Goal: Task Accomplishment & Management: Complete application form

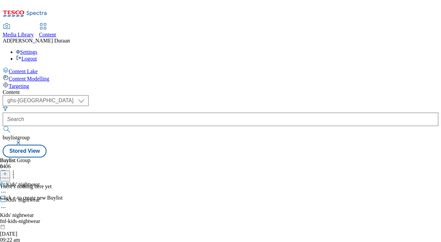
select select "ghs-[GEOGRAPHIC_DATA]"
click at [7, 171] on icon at bounding box center [5, 173] width 5 height 5
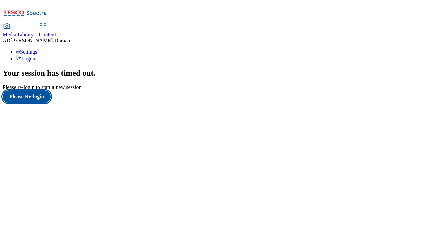
click at [37, 103] on button "Please Re-login" at bounding box center [27, 96] width 48 height 13
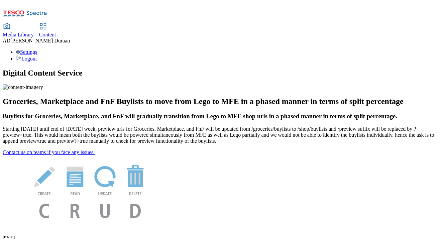
click at [56, 32] on span "Content" at bounding box center [47, 35] width 17 height 6
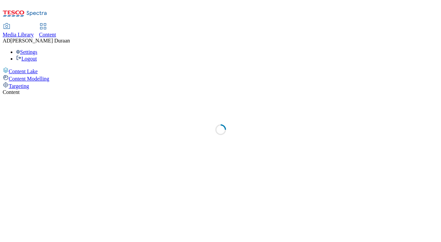
select select "ghs-[GEOGRAPHIC_DATA]"
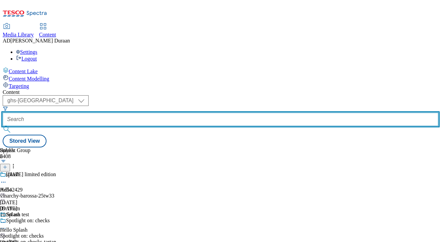
click at [163, 113] on input "text" at bounding box center [220, 119] width 435 height 13
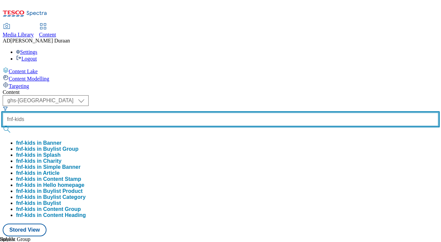
type input "fnf-kids"
click at [3, 126] on button "submit" at bounding box center [7, 129] width 9 height 7
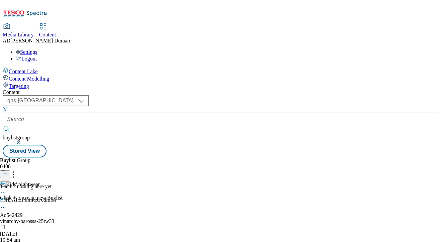
scroll to position [2, 0]
click at [7, 171] on icon at bounding box center [5, 173] width 5 height 5
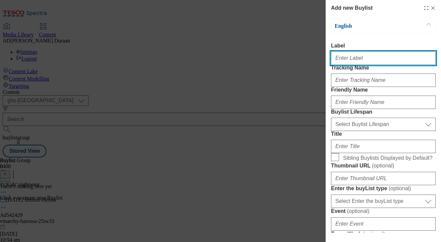
paste input "Kids' nightwear"
drag, startPoint x: 356, startPoint y: 58, endPoint x: 325, endPoint y: 55, distance: 30.3
click at [319, 55] on div "Add new Buylist English Label Kids' nightwear Tracking Name Friendly Name Buyli…" at bounding box center [220, 121] width 441 height 242
type input "Kids' nightwear"
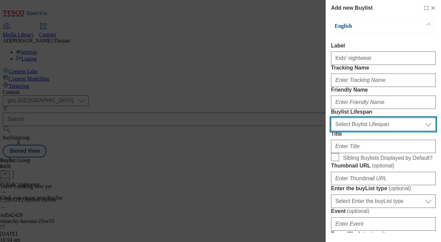
click at [345, 131] on select "Select Buylist Lifespan evergreen seasonal tactical" at bounding box center [383, 124] width 105 height 13
select select "evergreen"
click at [331, 131] on select "Select Buylist Lifespan evergreen seasonal tactical" at bounding box center [383, 124] width 105 height 13
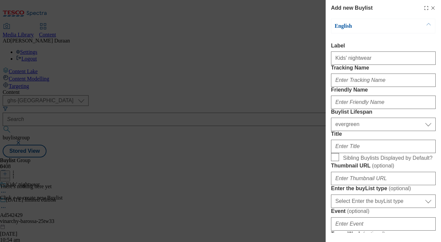
drag, startPoint x: 381, startPoint y: 143, endPoint x: 207, endPoint y: 40, distance: 201.8
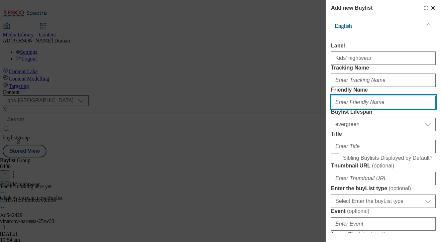
paste input "Kids' nightwear"
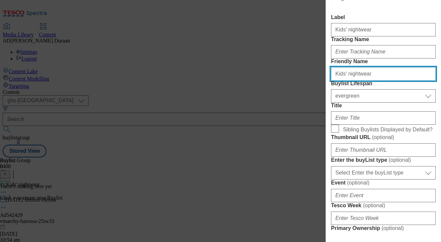
scroll to position [44, 0]
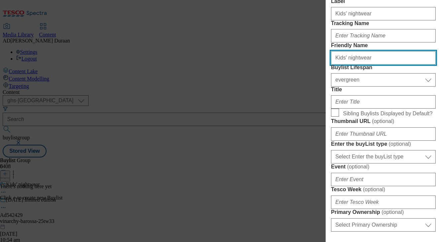
type input "Kids' nightwear"
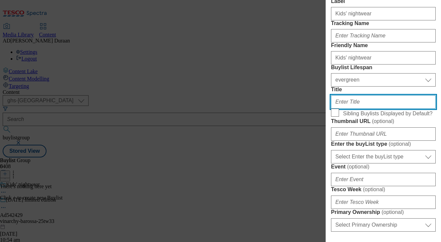
paste input "Kids' nightwear"
type input "Kids' nightwear"
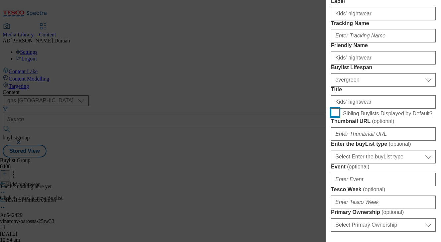
click at [333, 117] on input "Sibling Buylists Displayed by Default?" at bounding box center [335, 113] width 8 height 8
checkbox input "true"
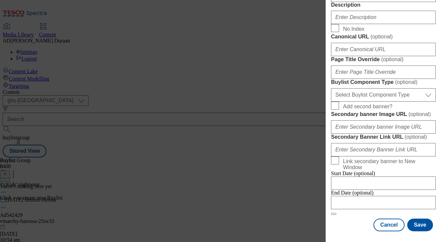
scroll to position [454, 0]
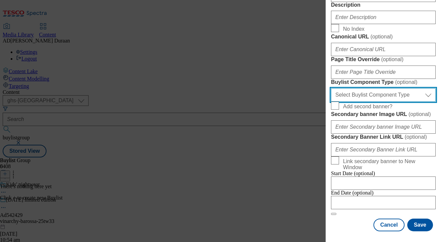
click at [372, 102] on select "Select Buylist Component Type Banner Competition Header Meal" at bounding box center [383, 94] width 105 height 13
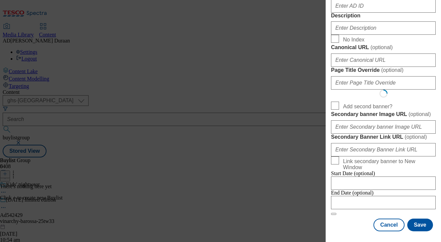
scroll to position [0, 0]
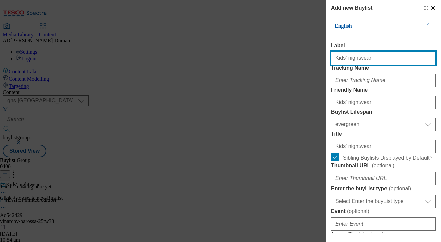
select select "Banner"
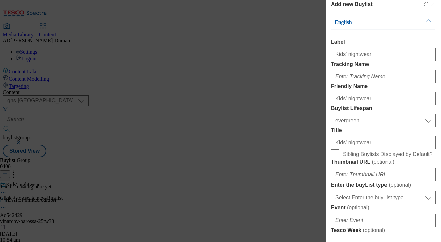
drag, startPoint x: 383, startPoint y: 77, endPoint x: 394, endPoint y: 87, distance: 14.5
click at [383, 67] on label "Tracking Name" at bounding box center [383, 64] width 105 height 6
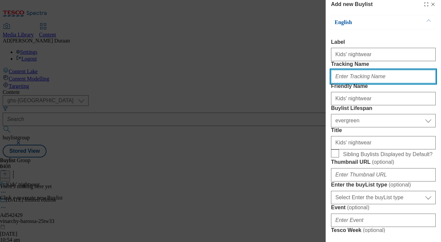
click at [383, 77] on input "Tracking Name" at bounding box center [383, 76] width 105 height 13
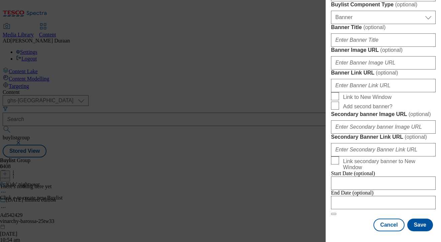
scroll to position [533, 0]
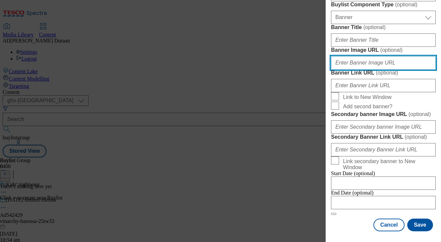
paste input "https://digitalcontent.api.tesco.com/v2/media/ghs-mktg/b600524b-1d64-4b04-8e1e-…"
type input "https://digitalcontent.api.tesco.com/v2/media/ghs-mktg/b600524b-1d64-4b04-8e1e-…"
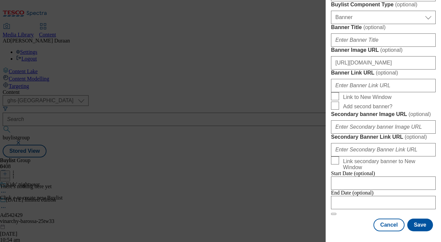
scroll to position [0, 0]
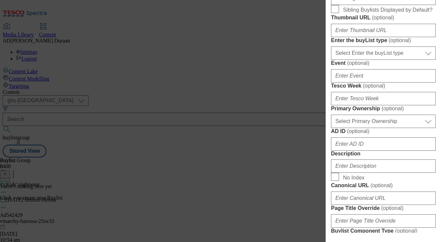
scroll to position [149, 0]
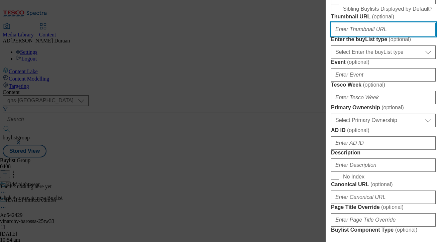
paste input "https://digitalcontent.api.tesco.com/v2/media/ghs-mktg/87ae2bc3-02c3-42d4-a1de-…"
type input "https://digitalcontent.api.tesco.com/v2/media/ghs-mktg/87ae2bc3-02c3-42d4-a1de-…"
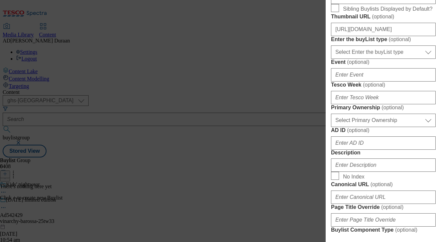
scroll to position [0, 0]
click at [428, 75] on form "Label Kids' nightwear Tracking Name Friendly Name Kids' nightwear Buylist Lifes…" at bounding box center [383, 167] width 105 height 547
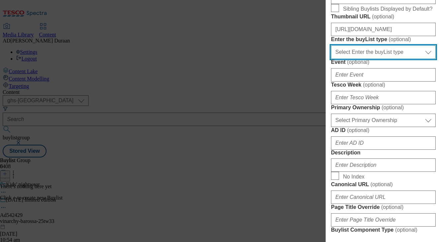
click at [382, 59] on select "Select Enter the buyList type event supplier funded long term >4 weeks supplier…" at bounding box center [383, 51] width 105 height 13
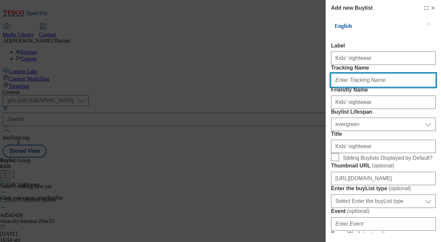
paste input "fnf_hub_kids_nightwear"
type input "fnf_hub_kids_nightwear"
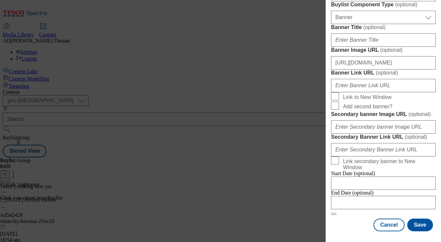
scroll to position [501, 0]
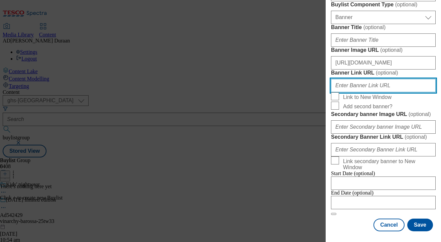
paste input "fnf_hub_kids_nightwear"
click at [331, 92] on input "fnf_hub_kids_nightwear" at bounding box center [383, 85] width 105 height 13
paste input "https://www.tesco.com/shop/en-GB/landing/f-f"
type input "https://www.tesco.com/shop/en-GB/landing/f-f?icid=fnf_hub_kids_nightwear"
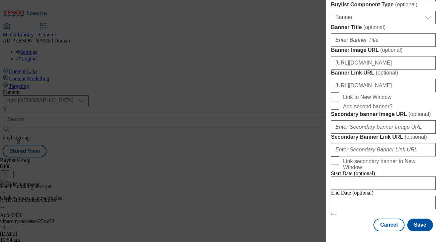
scroll to position [0, 0]
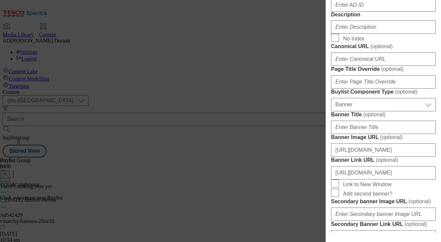
scroll to position [291, 0]
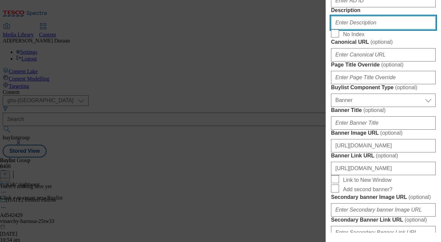
paste input "Explore our selection of kids' nightwear, including pyjamas, lounge sets, onesi…"
type input "Explore our selection of kids' nightwear, including pyjamas, lounge sets, onesi…"
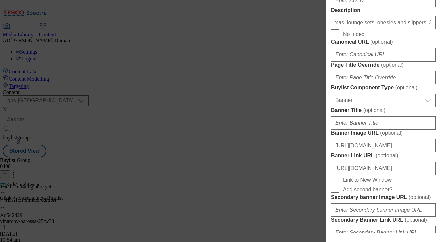
click at [417, 135] on form "Label Kids' nightwear Tracking Name fnf_hub_kids_nightwear Friendly Name Kids' …" at bounding box center [383, 24] width 105 height 547
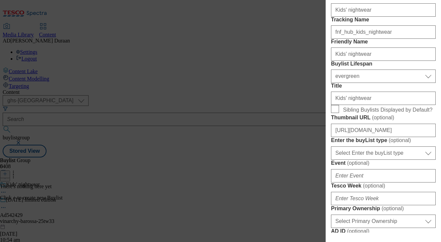
scroll to position [64, 0]
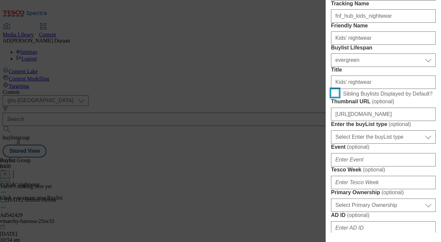
click at [336, 97] on input "Sibling Buylists Displayed by Default?" at bounding box center [335, 93] width 8 height 8
checkbox input "true"
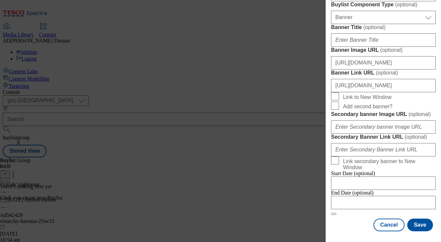
scroll to position [655, 0]
click at [423, 226] on button "Save" at bounding box center [420, 225] width 26 height 13
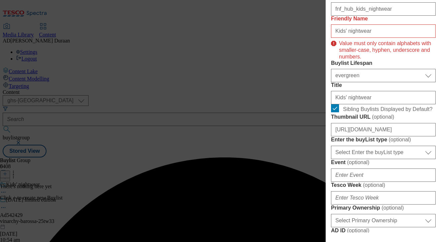
scroll to position [0, 0]
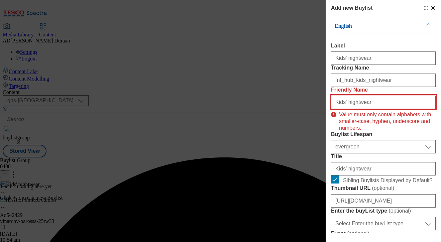
drag, startPoint x: 337, startPoint y: 125, endPoint x: 316, endPoint y: 125, distance: 20.4
click at [316, 125] on div "Add new Buylist English Label Kids' nightwear Tracking Name fnf_hub_kids_nightw…" at bounding box center [220, 121] width 441 height 242
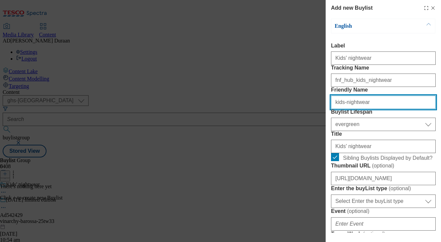
type input "kids-nightwear"
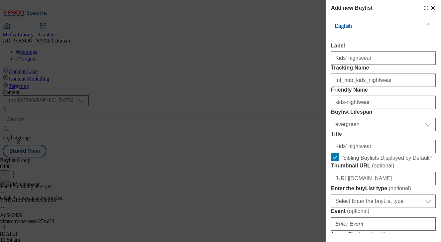
click at [368, 43] on label "Label" at bounding box center [383, 46] width 105 height 6
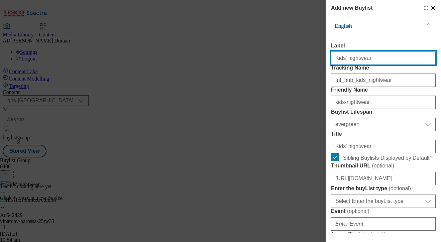
click at [368, 51] on input "Kids' nightwear" at bounding box center [383, 57] width 105 height 13
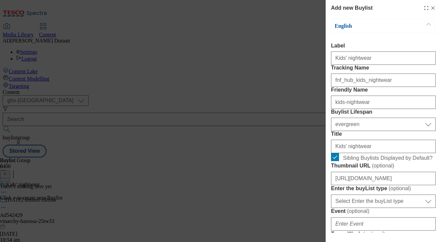
drag, startPoint x: 402, startPoint y: 110, endPoint x: 403, endPoint y: 120, distance: 9.8
click at [402, 93] on label "Friendly Name" at bounding box center [383, 90] width 105 height 6
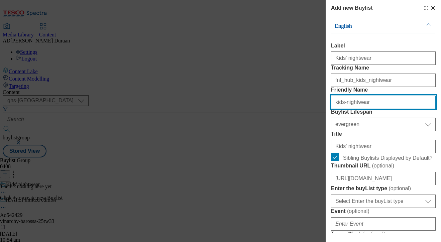
click at [402, 109] on input "kids-nightwear" at bounding box center [383, 102] width 105 height 13
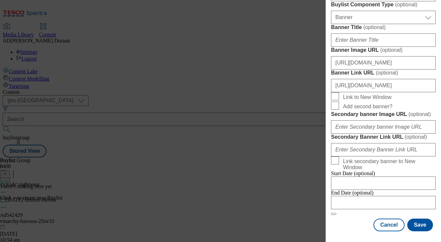
scroll to position [655, 0]
click at [420, 226] on button "Save" at bounding box center [420, 225] width 26 height 13
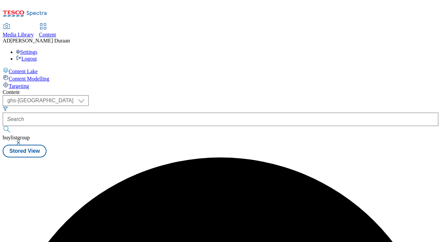
scroll to position [0, 0]
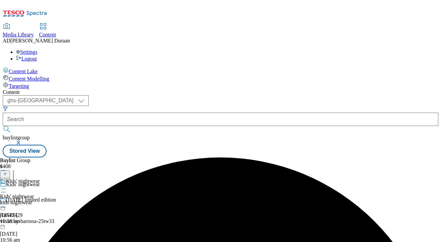
click at [40, 199] on div "kids-nightwear" at bounding box center [20, 202] width 40 height 6
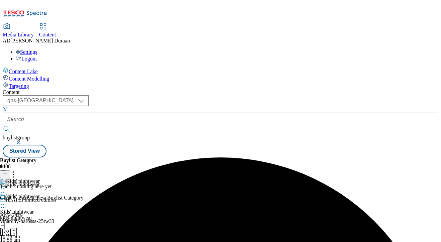
click at [7, 171] on icon at bounding box center [5, 173] width 5 height 5
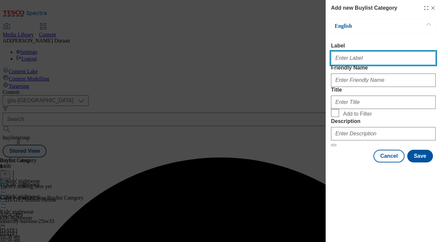
click at [342, 59] on input "Label" at bounding box center [383, 57] width 105 height 13
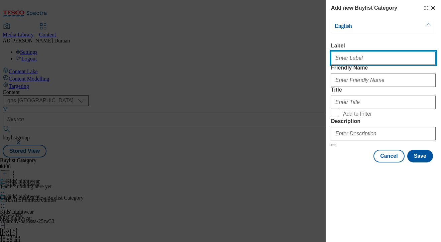
type input "All products"
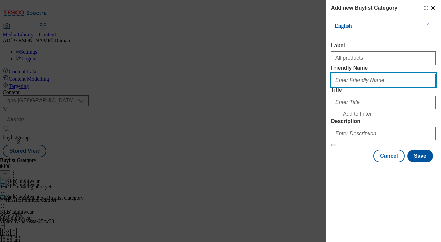
click at [349, 87] on input "Friendly Name" at bounding box center [383, 80] width 105 height 13
type input "all-products"
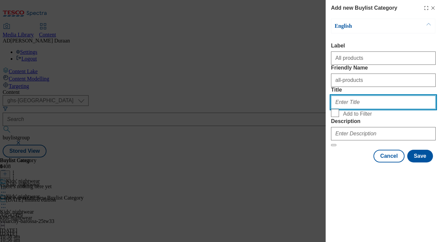
click at [342, 109] on input "Title" at bounding box center [383, 102] width 105 height 13
type input "All products"
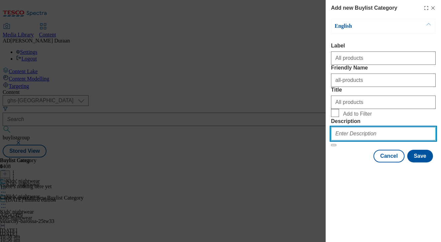
paste input "Explore our selection of kids' nightwear, including pyjamas, lounge sets, onesi…"
type input "Explore our selection of kids' nightwear, including pyjamas, lounge sets, onesi…"
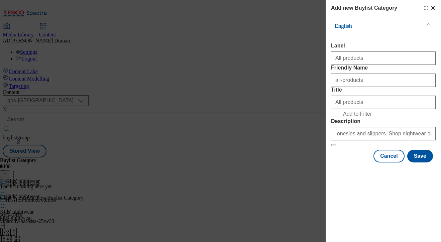
scroll to position [0, 0]
drag, startPoint x: 352, startPoint y: 207, endPoint x: 377, endPoint y: 223, distance: 29.2
click at [352, 162] on div "Cancel Save" at bounding box center [383, 156] width 105 height 13
click at [419, 162] on button "Save" at bounding box center [420, 156] width 26 height 13
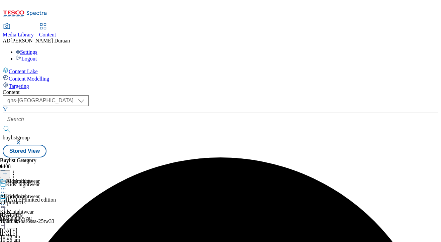
click at [7, 201] on icon at bounding box center [3, 204] width 7 height 7
click at [31, 224] on span "Copy" at bounding box center [26, 226] width 10 height 5
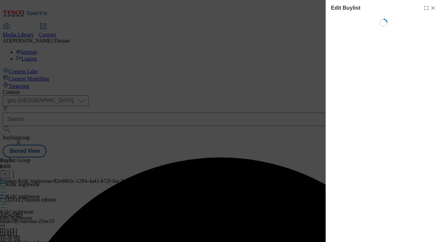
select select "evergreen"
select select "Banner"
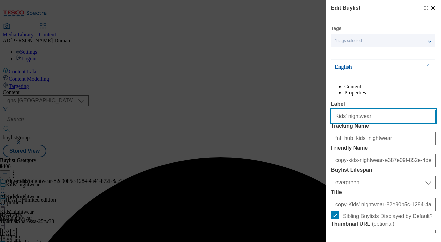
drag, startPoint x: 360, startPoint y: 131, endPoint x: 347, endPoint y: 134, distance: 12.7
click at [294, 126] on div "Edit Buylist Tags 1 tags selected buylist English Content Properties Label Kids…" at bounding box center [220, 121] width 441 height 242
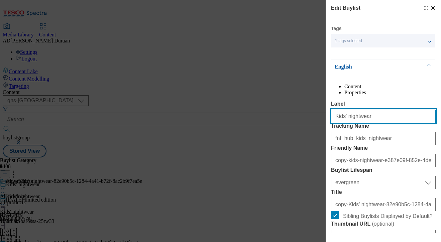
paste input "Boys"
type input "Boys"
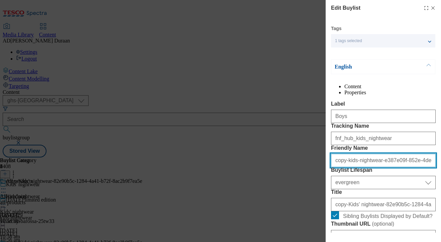
click at [376, 167] on input "copy-kids-nightwear-e387e09f-852e-4dee-8aca-d6d095644b88" at bounding box center [383, 160] width 105 height 13
type input "boys"
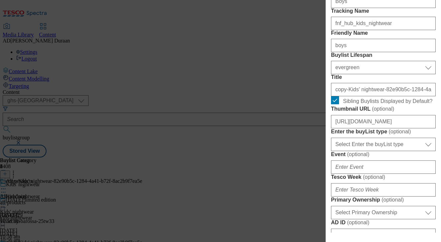
scroll to position [116, 0]
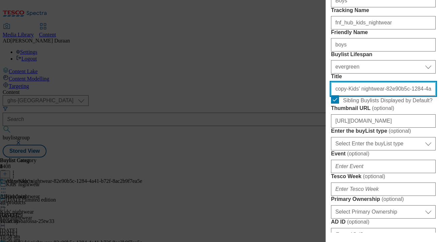
click at [389, 96] on input "copy-Kids' nightwear-82e90b5c-1284-4a41-b72f-8ac2b9f7ea5e" at bounding box center [383, 88] width 105 height 13
type input "Boys"
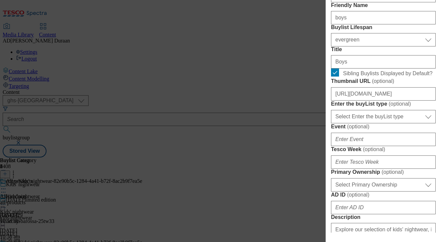
scroll to position [148, 0]
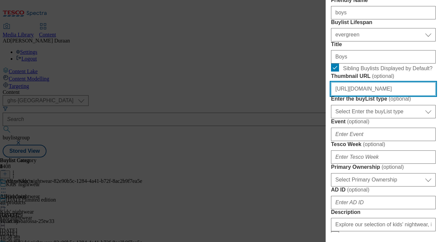
click at [375, 96] on input "https://digitalcontent.api.tesco.com/v2/media/ghs-mktg/87ae2bc3-02c3-42d4-a1de-…" at bounding box center [383, 88] width 105 height 13
paste input "https://digitalcontent.api.tesco.com/v2/media/ghs-mktg/b0002b48-6c72-4f2c-afca-…"
type input "https://digitalcontent.api.tesco.com/v2/media/ghs-mktg/b0002b48-6c72-4f2c-afca-…"
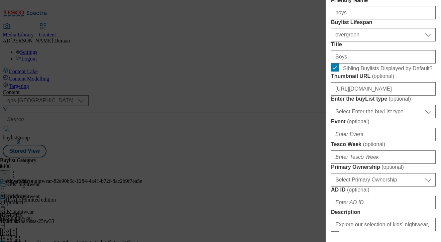
click at [413, 47] on label "Title" at bounding box center [383, 44] width 105 height 6
click at [413, 63] on input "Boys" at bounding box center [383, 56] width 105 height 13
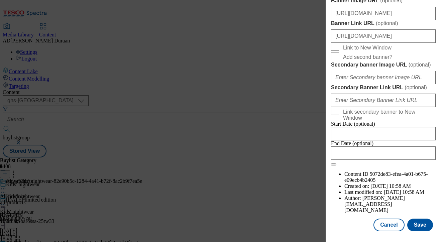
scroll to position [725, 0]
click at [422, 227] on button "Save" at bounding box center [420, 225] width 26 height 13
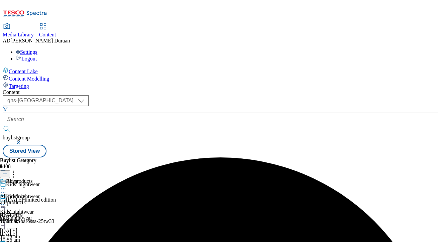
scroll to position [38, 0]
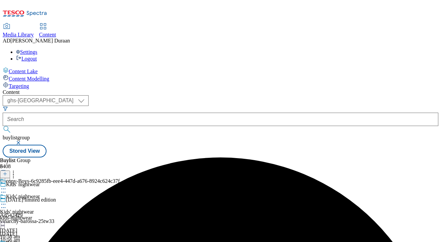
drag, startPoint x: 311, startPoint y: 173, endPoint x: 307, endPoint y: 174, distance: 4.5
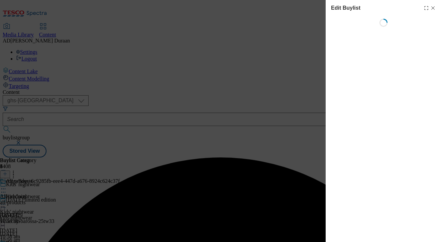
select select "evergreen"
select select "Banner"
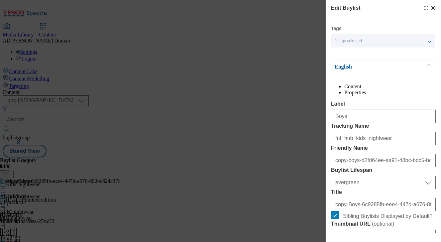
click at [294, 126] on div "Edit Buylist Tags 1 tags selected buylist English Content Properties Label Boys…" at bounding box center [220, 121] width 441 height 242
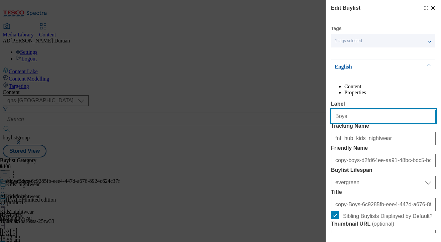
drag, startPoint x: 362, startPoint y: 130, endPoint x: 341, endPoint y: 129, distance: 21.1
click at [298, 126] on div "Edit Buylist Tags 1 tags selected buylist English Content Properties Label Boys…" at bounding box center [220, 121] width 441 height 242
paste input "Girls"
type input "Girls"
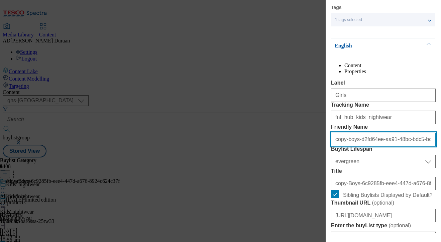
click at [369, 146] on input "copy-boys-d2fd64ee-aa91-48bc-bdc5-bc0ce6fa3996" at bounding box center [383, 139] width 105 height 13
type input "girls"
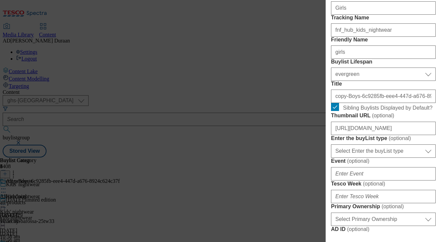
scroll to position [116, 0]
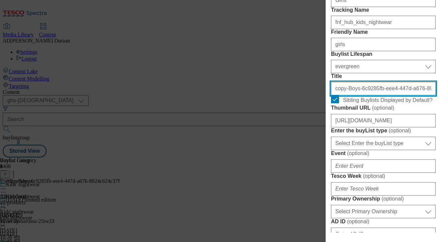
click at [380, 95] on input "copy-Boys-6c9285fb-eee4-447d-a676-8924c624c37f" at bounding box center [383, 88] width 105 height 13
type input "Girls"
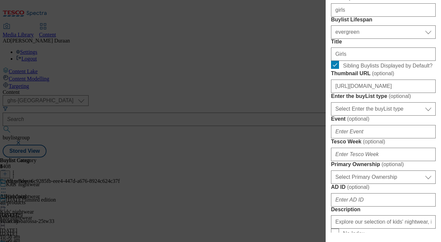
scroll to position [158, 0]
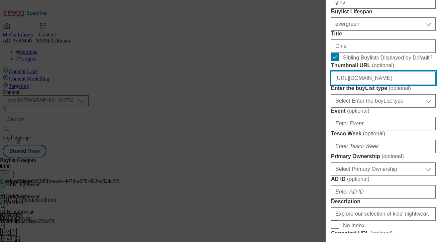
click at [362, 85] on input "https://digitalcontent.api.tesco.com/v2/media/ghs-mktg/b0002b48-6c72-4f2c-afca-…" at bounding box center [383, 78] width 105 height 13
paste input "https://digitalcontent.api.tesco.com/v2/media/ghs-mktg/cae8e314-bb19-4b2e-8074-…"
type input "https://digitalcontent.api.tesco.com/v2/media/ghs-mktg/cae8e314-bb19-4b2e-8074-…"
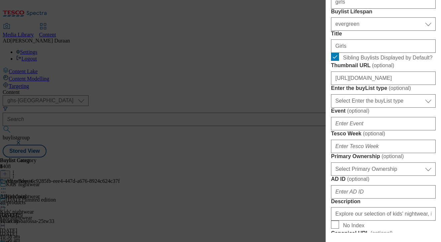
click at [425, 61] on span "Sibling Buylists Displayed by Default?" at bounding box center [388, 57] width 90 height 8
click at [339, 61] on input "Sibling Buylists Displayed by Default?" at bounding box center [335, 57] width 8 height 8
click at [332, 61] on input "Sibling Buylists Displayed by Default?" at bounding box center [335, 57] width 8 height 8
checkbox input "true"
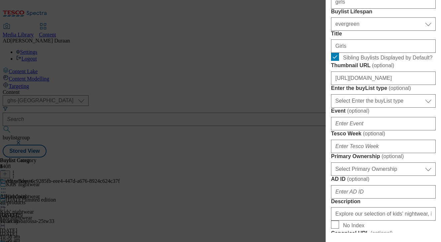
click at [390, 84] on form "Label Girls Tracking Name fnf_hub_kids_nightwear Friendly Name girls Buylist Li…" at bounding box center [383, 216] width 105 height 547
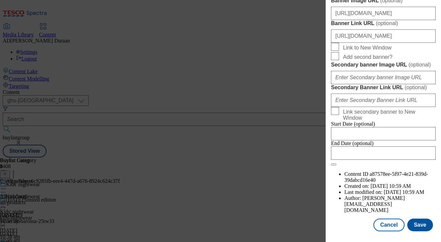
scroll to position [725, 0]
click at [422, 225] on button "Save" at bounding box center [420, 225] width 26 height 13
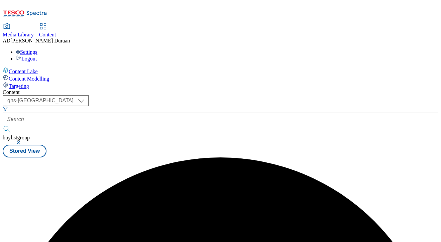
scroll to position [0, 0]
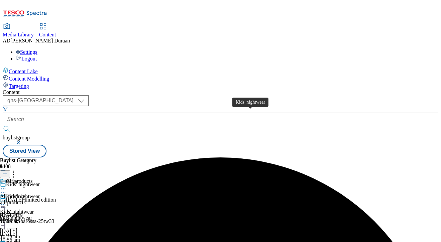
click at [34, 209] on span "Kids' nightwear" at bounding box center [17, 212] width 34 height 6
click at [27, 193] on span "All products" at bounding box center [13, 196] width 27 height 6
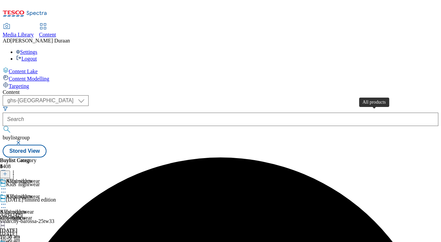
scroll to position [0, 152]
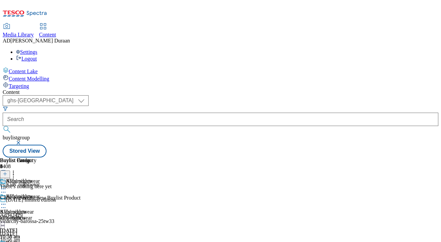
click at [7, 171] on icon at bounding box center [5, 173] width 5 height 5
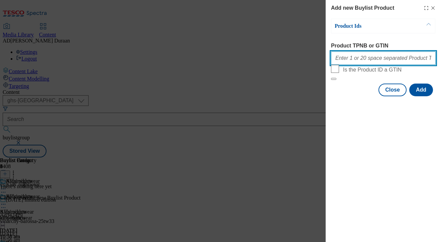
paste input "96482123 96584095 96726510 96581795 96706223 96726429 96482025 96844462 9684441…"
type input "96482123 96584095 96726510 96581795 96706223 96726429 96482025 96844462 9684441…"
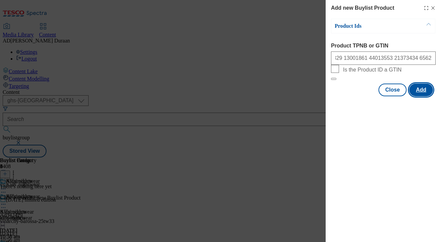
scroll to position [0, 0]
click at [420, 96] on button "Add" at bounding box center [421, 90] width 24 height 13
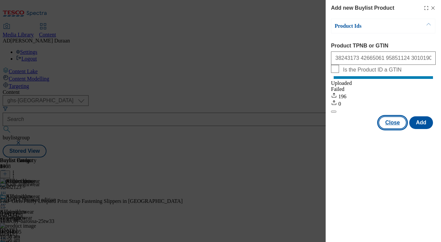
click at [386, 128] on button "Close" at bounding box center [392, 122] width 28 height 13
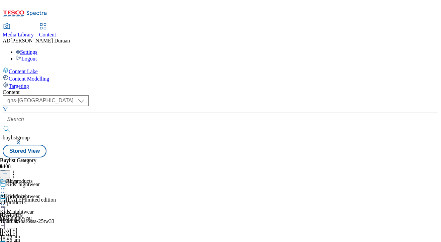
click at [36, 199] on div "all-products" at bounding box center [18, 202] width 36 height 6
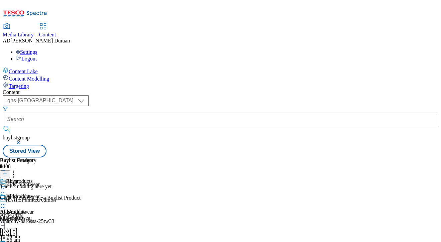
click at [7, 174] on line at bounding box center [4, 174] width 3 height 0
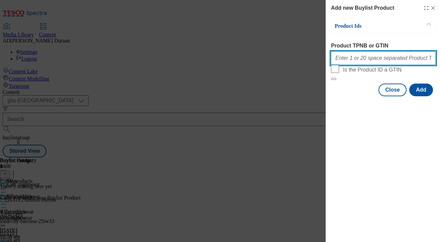
paste input "96440916 96617334 96596098 96574504 96627380 96565383 96575739 96617265 9667576…"
type input "96440916 96617334 96596098 96574504 96627380 96565383 96575739 96617265 9667576…"
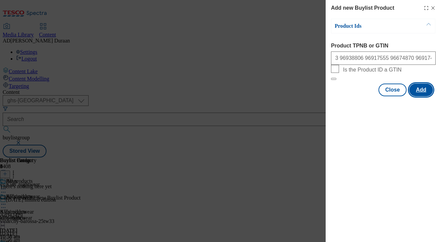
scroll to position [0, 0]
click at [427, 96] on button "Add" at bounding box center [421, 90] width 24 height 13
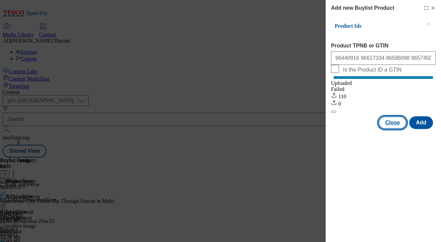
click at [395, 129] on button "Close" at bounding box center [392, 122] width 28 height 13
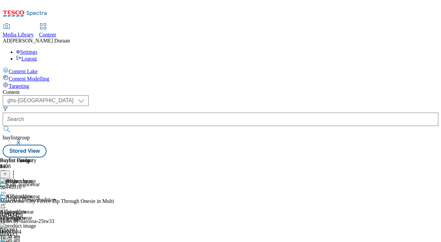
scroll to position [71, 0]
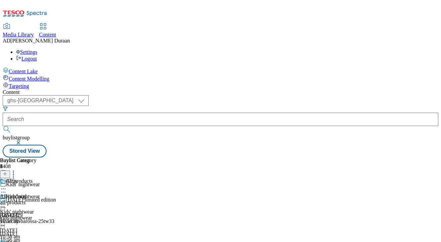
click at [36, 199] on div "all-products" at bounding box center [18, 202] width 36 height 6
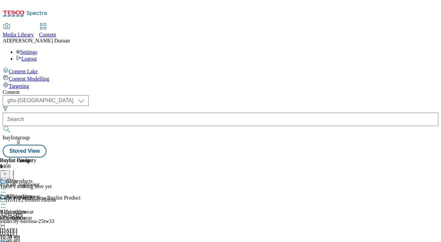
scroll to position [4, 0]
click at [7, 171] on icon at bounding box center [5, 173] width 5 height 5
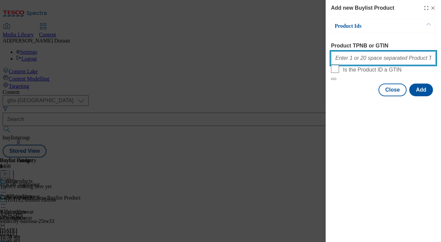
paste input "96590283 96574677 96655242 96673928 96674144 96562403 96617115 96621370 9662123…"
type input "96590283 96574677 96655242 96673928 96674144 96562403 96617115 96621370 9662123…"
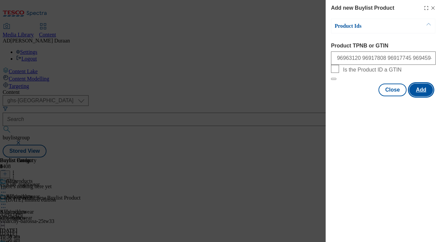
scroll to position [0, 0]
click at [424, 96] on button "Add" at bounding box center [421, 90] width 24 height 13
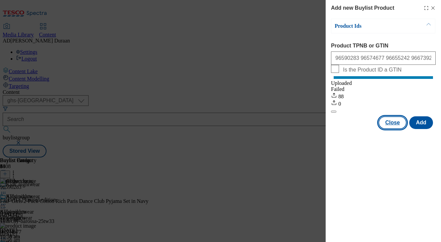
click at [390, 129] on button "Close" at bounding box center [392, 122] width 28 height 13
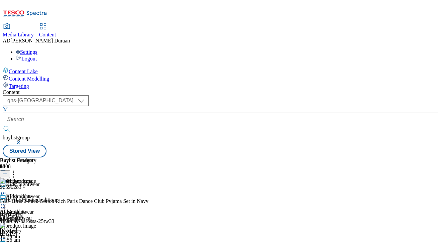
scroll to position [71, 0]
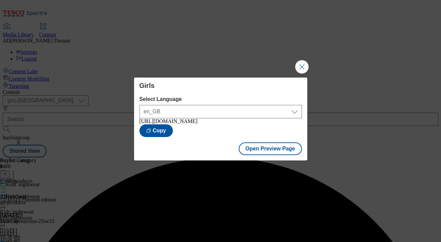
drag, startPoint x: 302, startPoint y: 59, endPoint x: 293, endPoint y: 91, distance: 32.8
click at [302, 60] on button "Close Modal" at bounding box center [301, 66] width 13 height 13
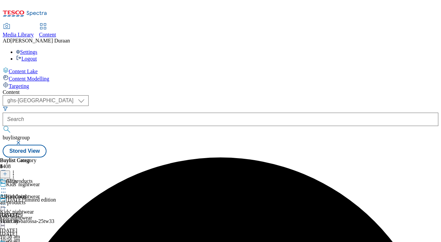
scroll to position [71, 0]
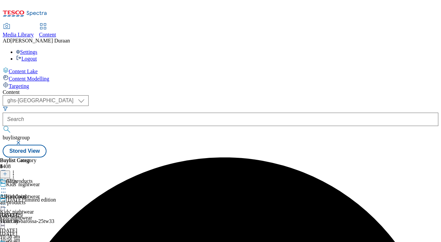
scroll to position [0, 0]
click at [7, 201] on icon at bounding box center [3, 204] width 7 height 7
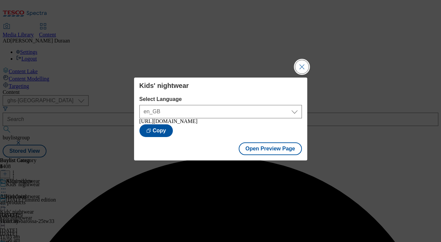
click at [302, 64] on button "Close Modal" at bounding box center [301, 66] width 13 height 13
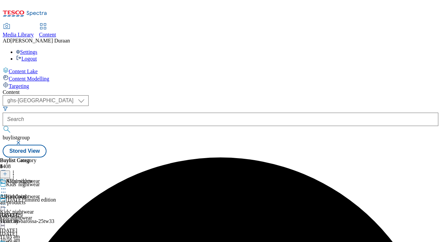
scroll to position [60, 0]
click at [7, 201] on icon at bounding box center [3, 204] width 7 height 7
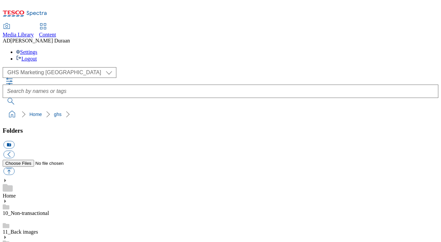
select select "flare-ghs-mktg"
drag, startPoint x: 279, startPoint y: 169, endPoint x: 273, endPoint y: 168, distance: 6.2
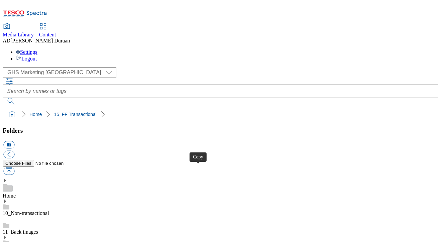
drag, startPoint x: 359, startPoint y: 168, endPoint x: 221, endPoint y: 51, distance: 181.4
